Goal: Check status: Check status

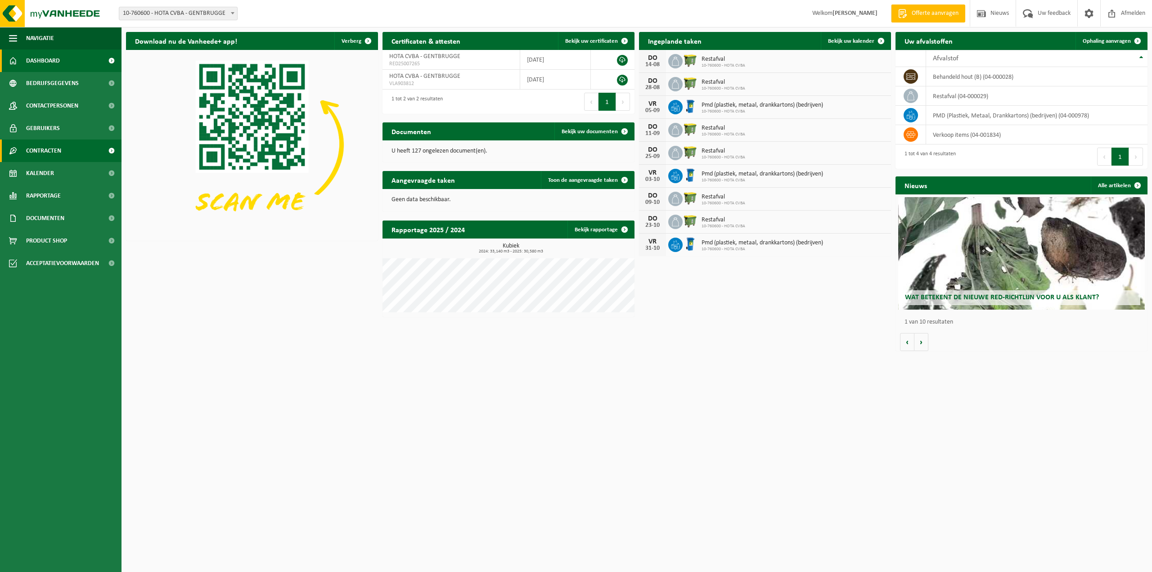
click at [61, 159] on span "Contracten" at bounding box center [43, 151] width 35 height 23
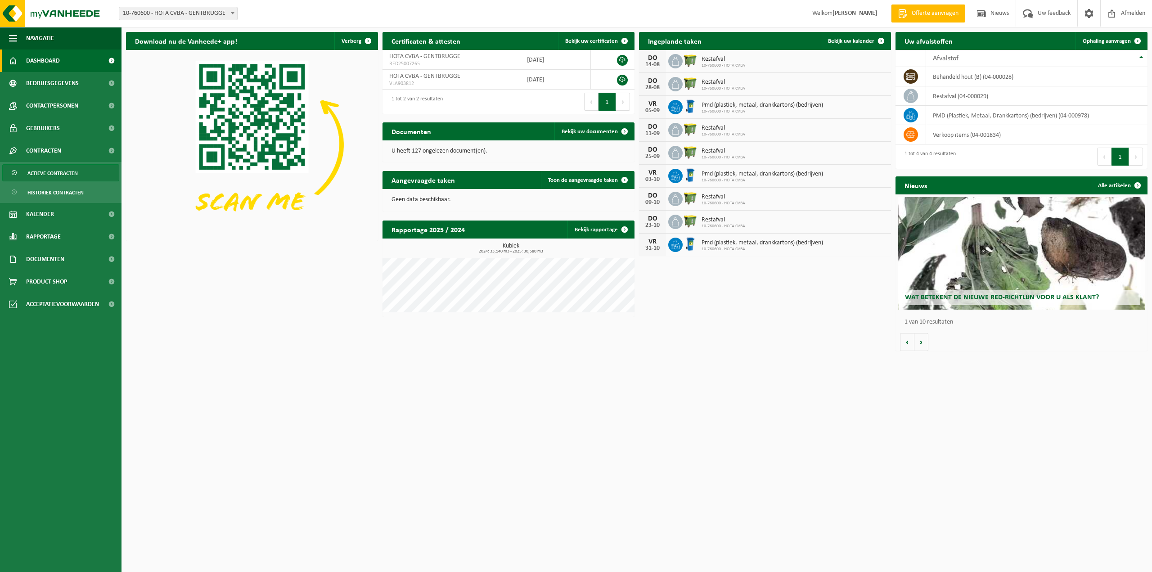
click at [64, 171] on span "Actieve contracten" at bounding box center [52, 173] width 50 height 17
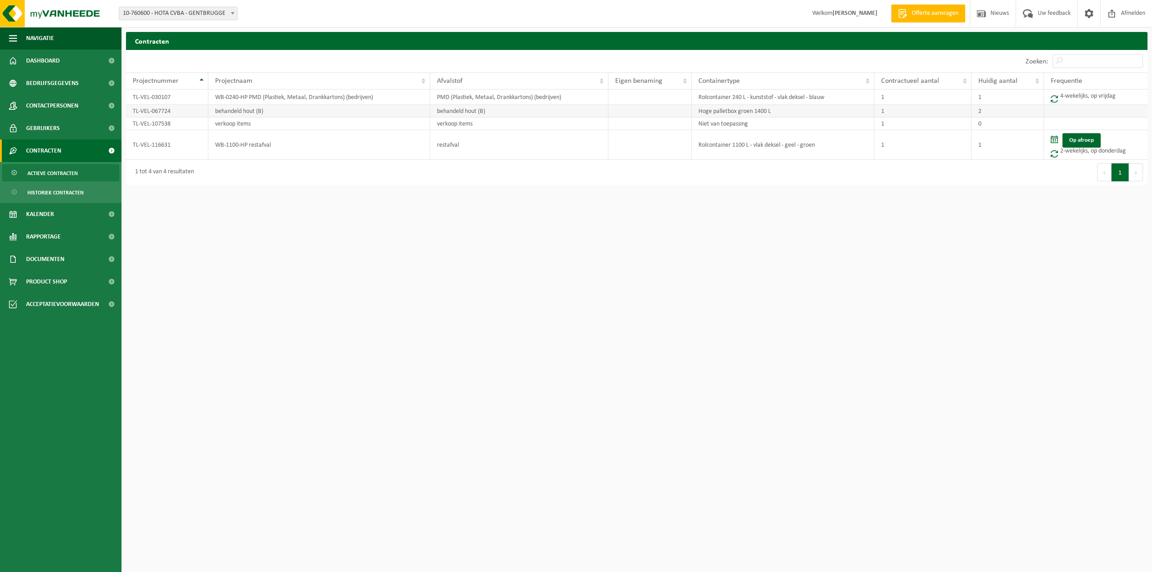
click at [224, 114] on td "behandeld hout (B)" at bounding box center [319, 111] width 222 height 13
click at [167, 179] on div "1 tot 4 van 4 resultaten" at bounding box center [381, 172] width 511 height 25
